Goal: Task Accomplishment & Management: Complete application form

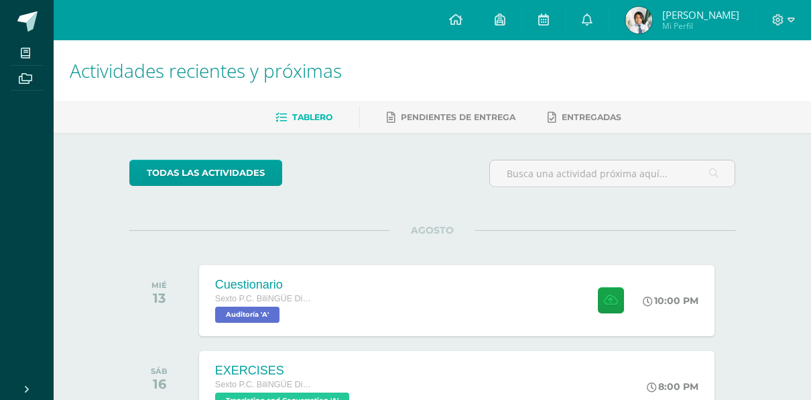
click at [404, 189] on div "todas las Actividades" at bounding box center [433, 179] width 618 height 38
click at [30, 20] on span at bounding box center [27, 21] width 20 height 20
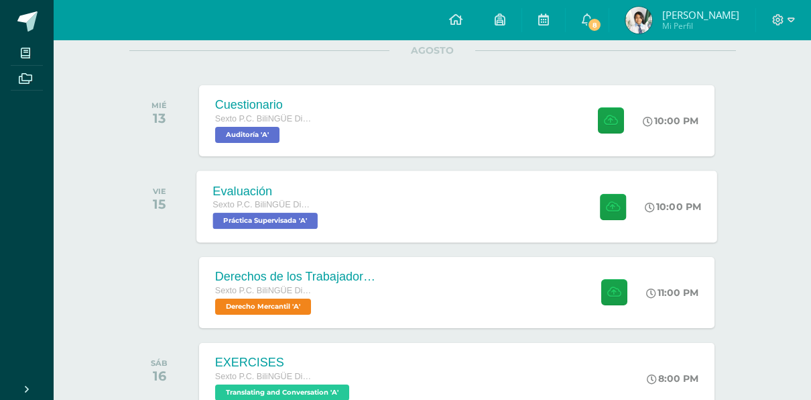
scroll to position [180, 0]
click at [488, 220] on div "Evaluación Sexto P.C. BiliNGÜE Diario Práctica Supervisada 'A' 10:00 PM Evaluac…" at bounding box center [456, 206] width 521 height 72
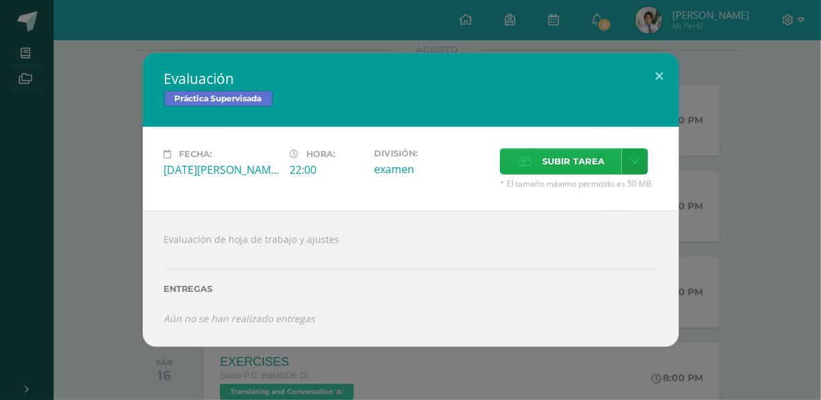
click at [538, 162] on label "Subir tarea" at bounding box center [561, 161] width 122 height 26
click at [0, 0] on input "Subir tarea" at bounding box center [0, 0] width 0 height 0
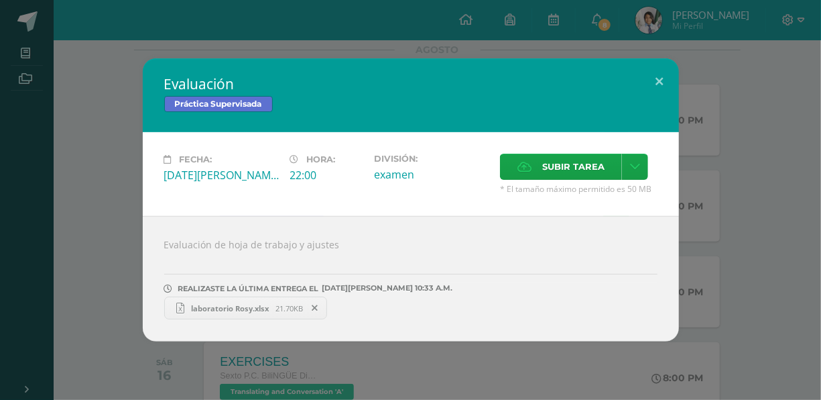
click at [231, 306] on span "laboratorio Rosy.xlsx" at bounding box center [229, 308] width 91 height 10
click at [317, 308] on icon at bounding box center [315, 307] width 6 height 9
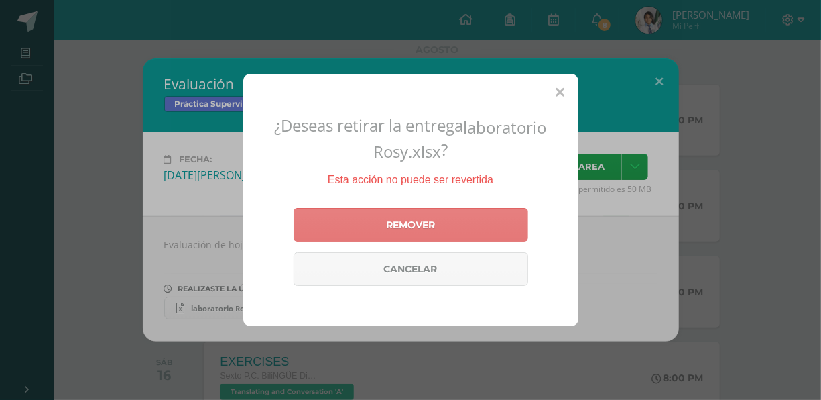
click at [423, 219] on link "Remover" at bounding box center [411, 225] width 235 height 34
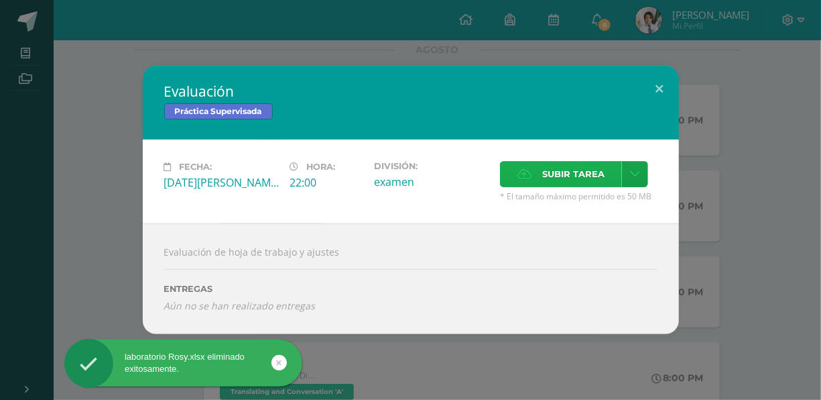
click at [583, 165] on span "Subir tarea" at bounding box center [574, 174] width 62 height 25
click at [0, 0] on input "Subir tarea" at bounding box center [0, 0] width 0 height 0
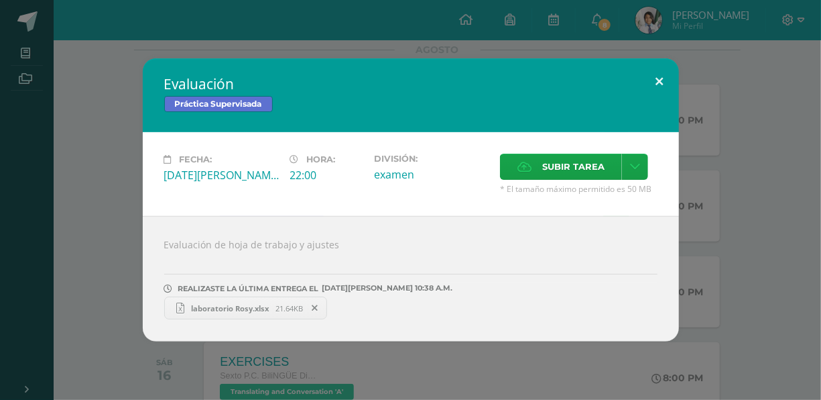
click at [662, 74] on button at bounding box center [660, 81] width 38 height 46
